Goal: Check status

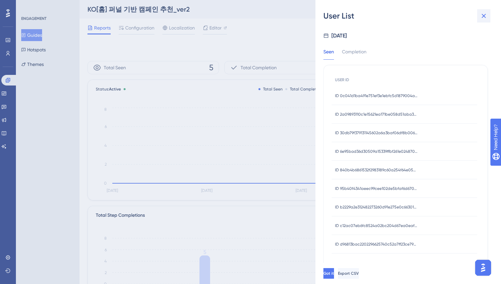
click at [483, 14] on icon at bounding box center [484, 16] width 8 height 8
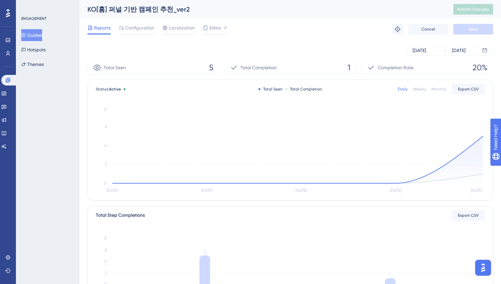
click at [41, 35] on button "Guides" at bounding box center [31, 35] width 21 height 12
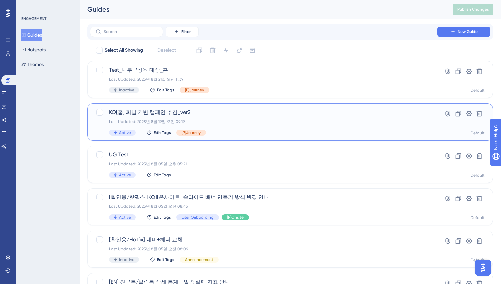
click at [274, 112] on span "KO[홈] 퍼널 기반 캠페인 추천_ver2" at bounding box center [263, 112] width 309 height 8
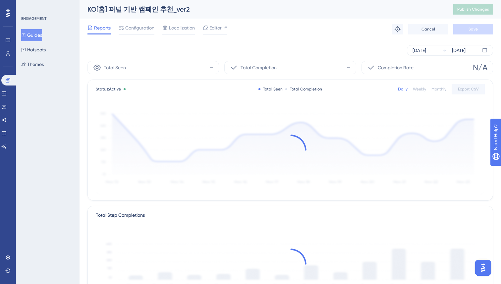
click at [326, 44] on div "Aug 19 2025 Aug 25 2025" at bounding box center [290, 50] width 406 height 21
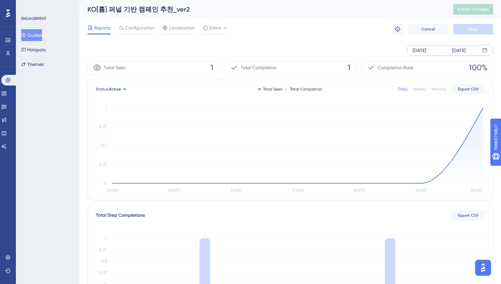
click at [441, 52] on div "Aug 19 2025 Aug 25 2025" at bounding box center [450, 50] width 86 height 11
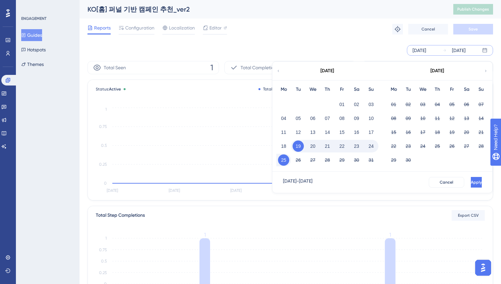
click at [385, 44] on div "Aug 19 2025 Aug 25 2025 August 2025 Mo Tu We Th Fr Sa Su 01 02 03 04 05 06 07 0…" at bounding box center [290, 50] width 406 height 21
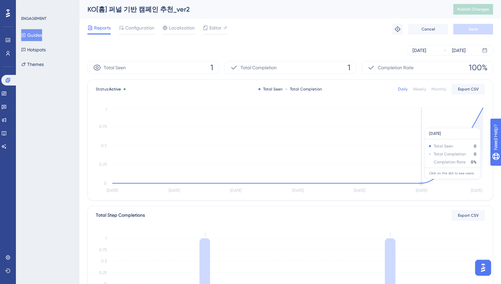
click at [421, 182] on circle at bounding box center [421, 183] width 4 height 4
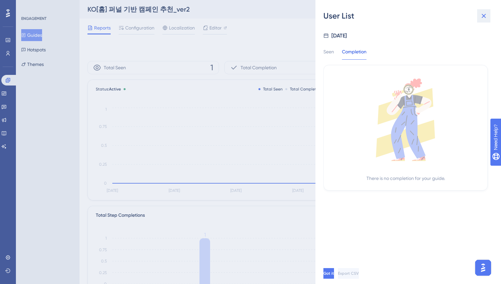
click at [479, 14] on button at bounding box center [483, 15] width 13 height 13
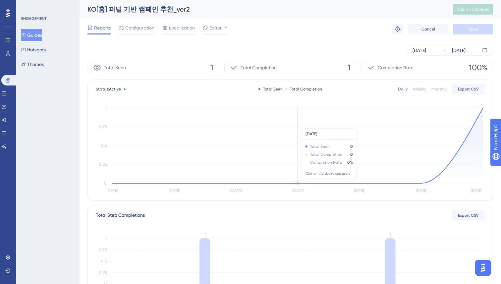
click at [297, 183] on circle at bounding box center [298, 183] width 4 height 4
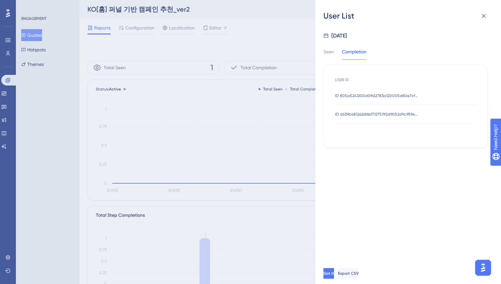
click at [322, 50] on div "User List Aug 22, 2025 Seen Completion USER ID ID 805a5241200d09d2783a120005d80…" at bounding box center [408, 142] width 186 height 284
click at [329, 51] on div "Seen" at bounding box center [328, 54] width 11 height 12
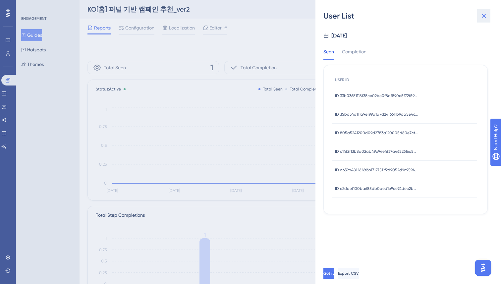
click at [484, 14] on icon at bounding box center [484, 16] width 8 height 8
